Goal: Transaction & Acquisition: Download file/media

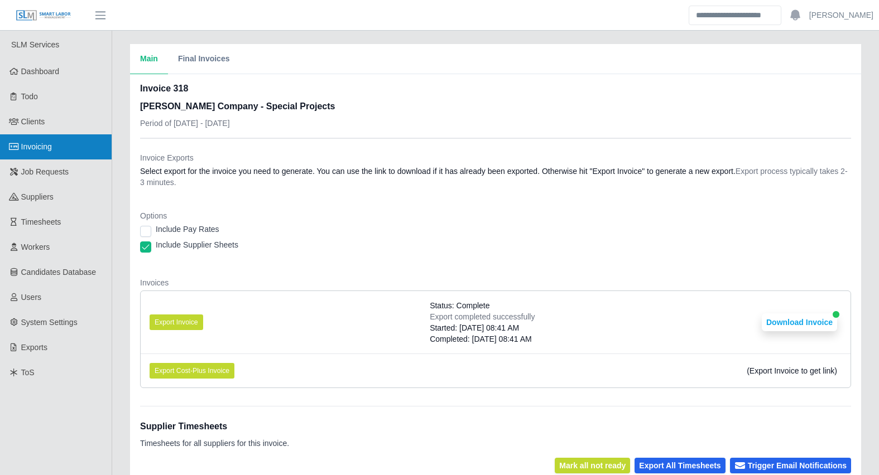
click at [35, 144] on span "Invoicing" at bounding box center [36, 146] width 31 height 9
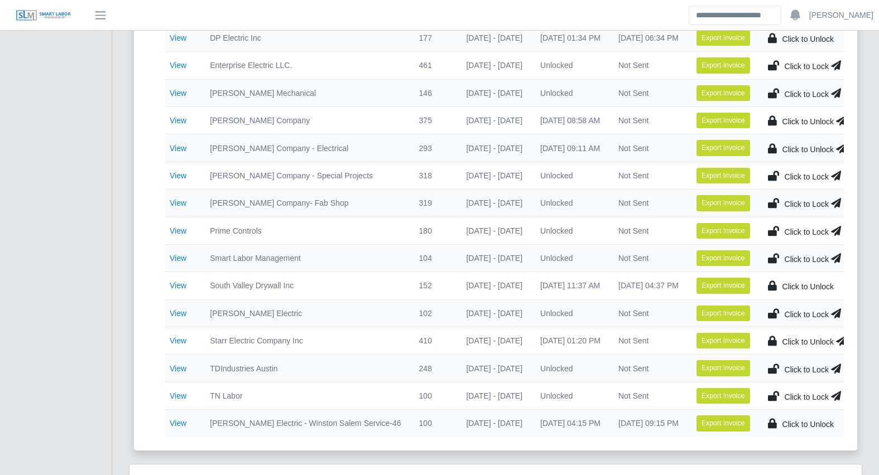
scroll to position [369, 0]
click at [175, 369] on link "View" at bounding box center [178, 368] width 17 height 9
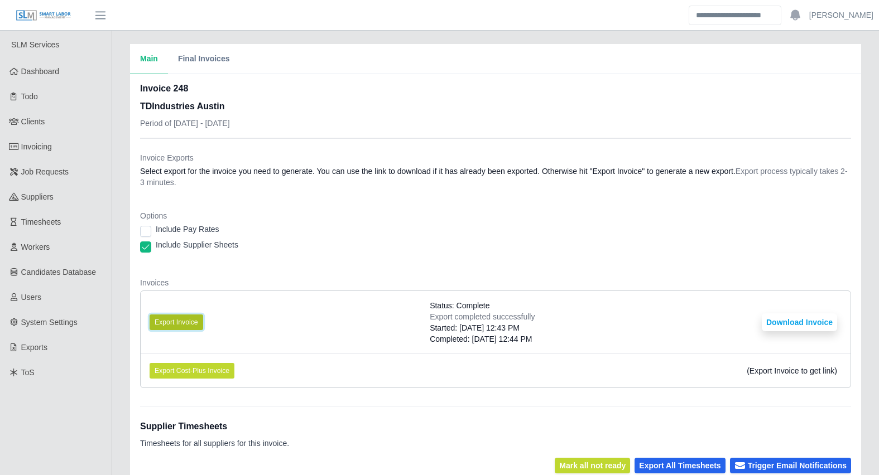
click at [187, 321] on button "Export Invoice" at bounding box center [177, 323] width 54 height 16
click at [761, 319] on li "Export Invoice Status: Complete Export completed successfully Started: [DATE] 1…" at bounding box center [496, 322] width 710 height 63
click at [765, 319] on button "Download Invoice" at bounding box center [799, 323] width 75 height 18
